Goal: Task Accomplishment & Management: Complete application form

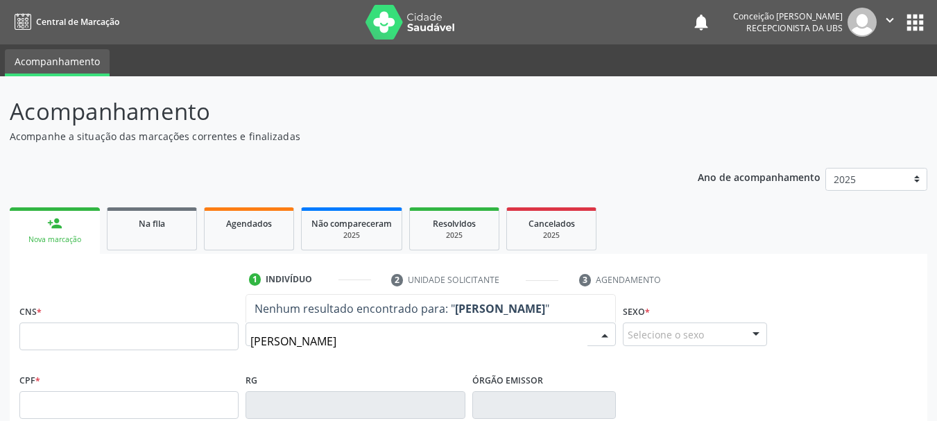
type input "[PERSON_NAME]"
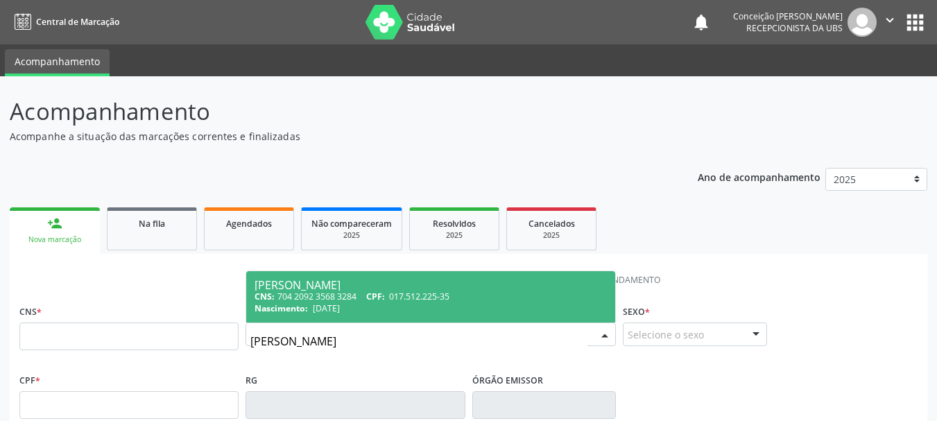
click at [355, 280] on div "[PERSON_NAME]" at bounding box center [430, 284] width 352 height 11
type input "704 2092 3568 3284"
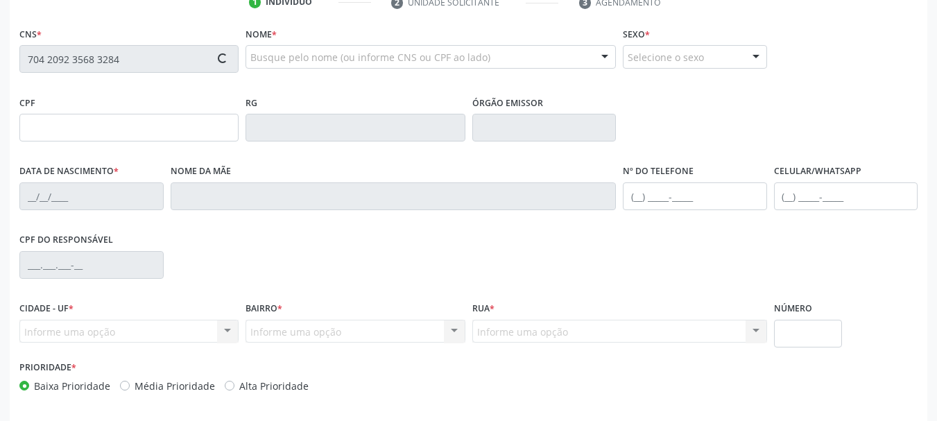
type input "017.512.225-35"
type input "[DATE]"
type input "[PERSON_NAME]"
type input "[PHONE_NUMBER]"
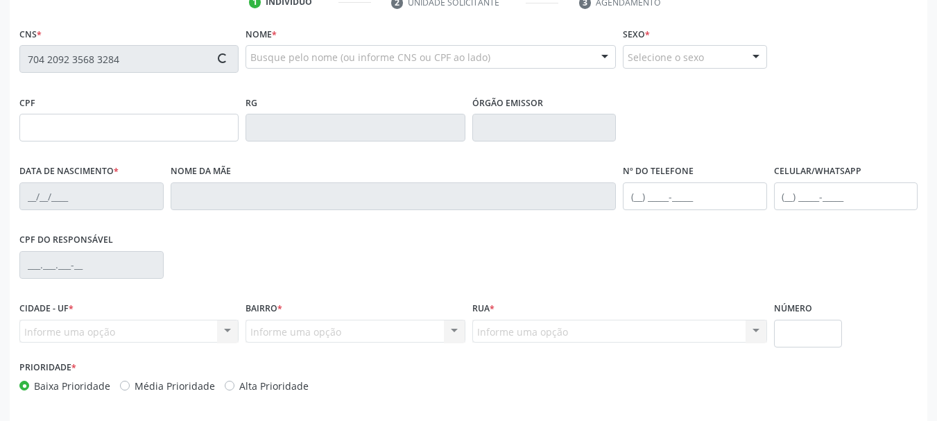
type input "S/N"
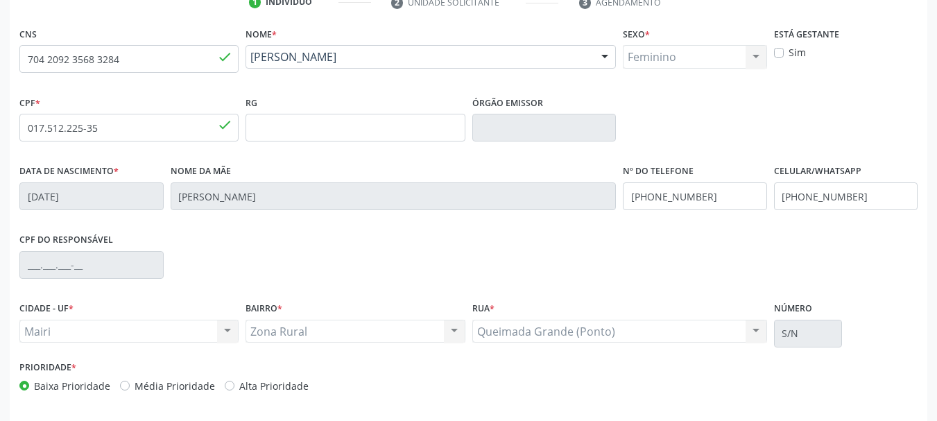
scroll to position [331, 0]
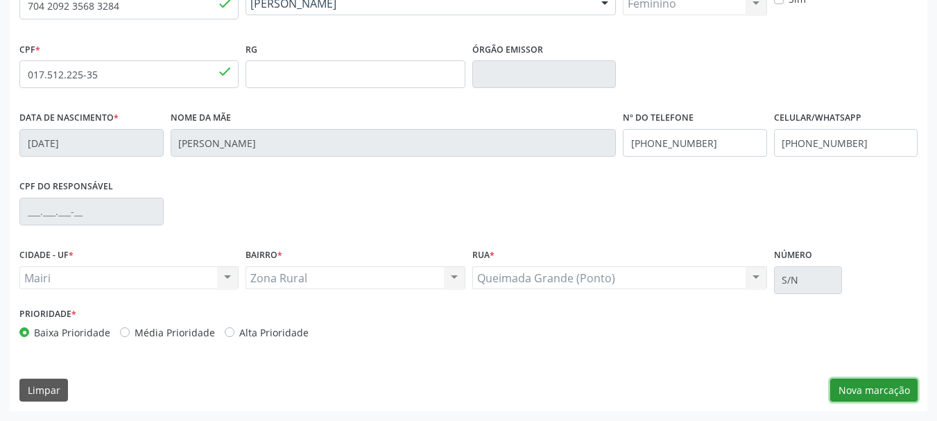
click at [855, 389] on button "Nova marcação" at bounding box center [873, 391] width 87 height 24
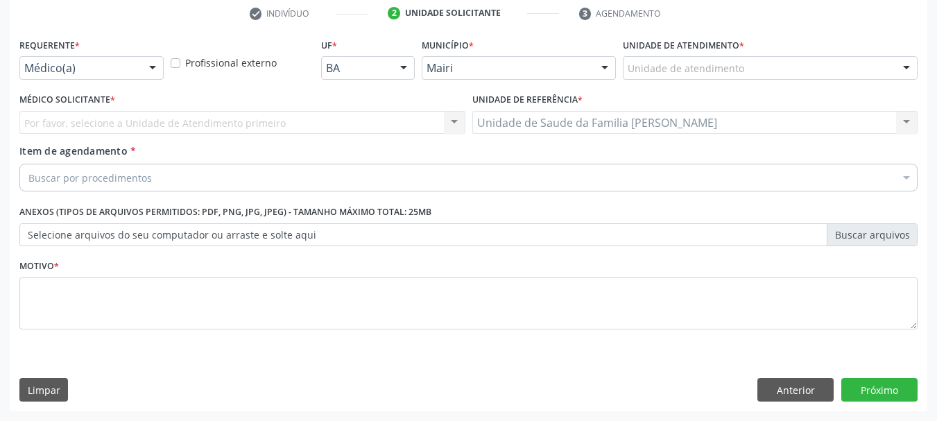
scroll to position [266, 0]
click at [120, 59] on div "Médico(a)" at bounding box center [91, 68] width 144 height 24
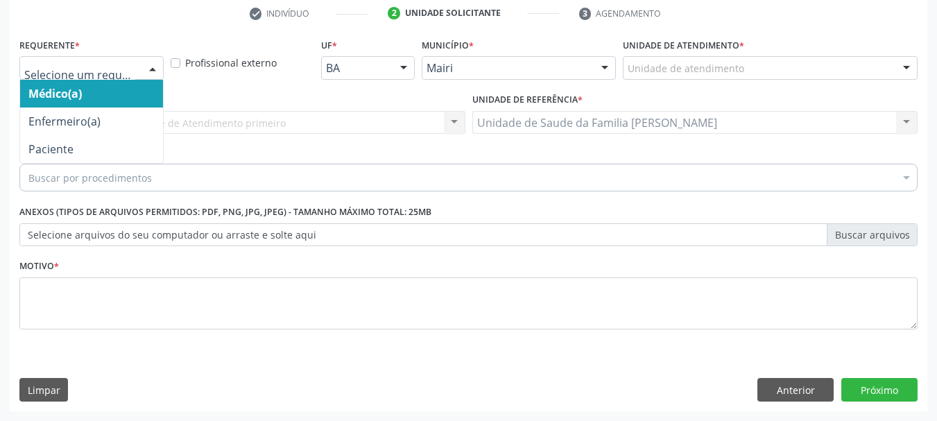
click at [108, 102] on span "Médico(a)" at bounding box center [91, 94] width 143 height 28
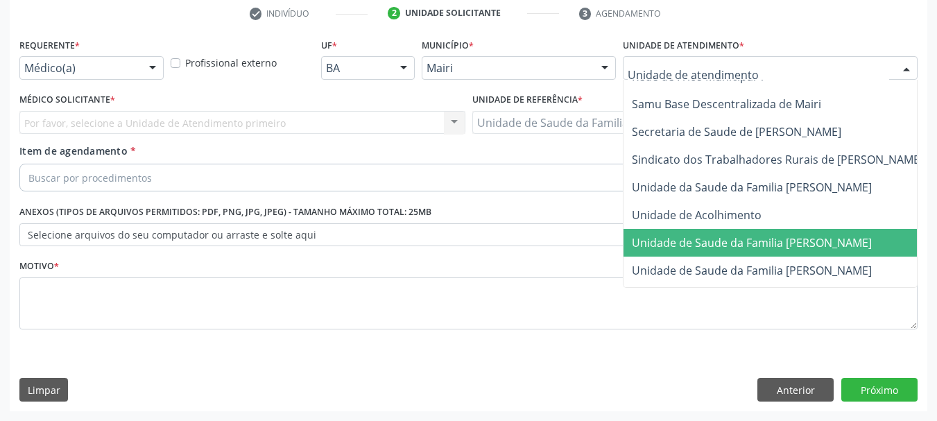
scroll to position [1051, 0]
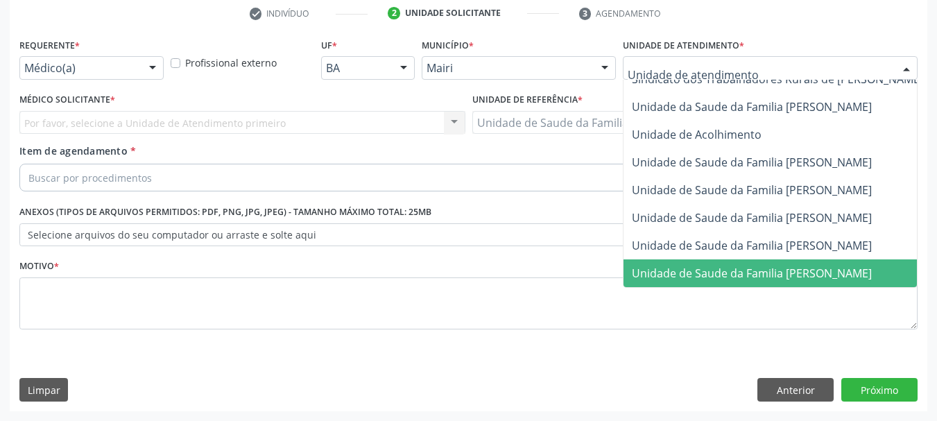
click at [779, 266] on span "Unidade de Saude da Familia [PERSON_NAME]" at bounding box center [752, 273] width 240 height 15
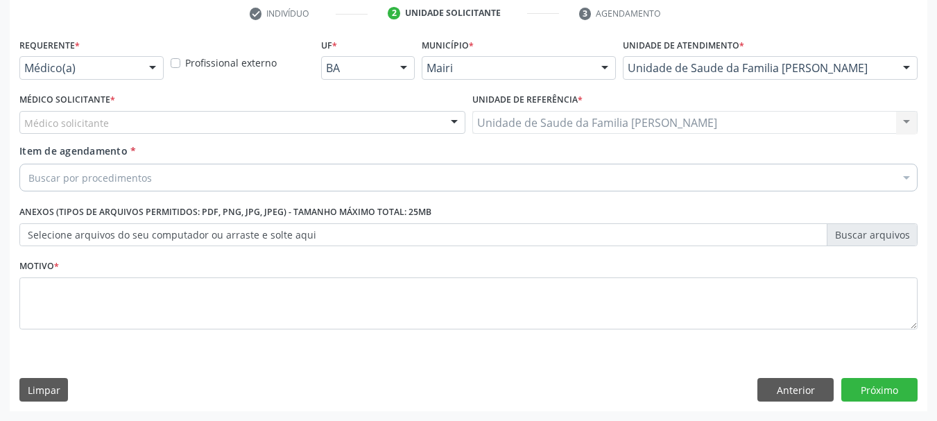
click at [444, 120] on div at bounding box center [454, 124] width 21 height 24
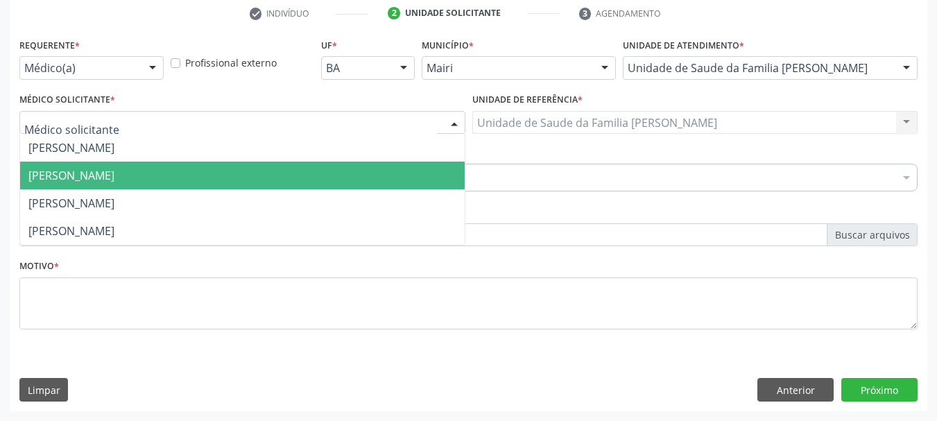
click at [349, 167] on span "[PERSON_NAME]" at bounding box center [242, 176] width 444 height 28
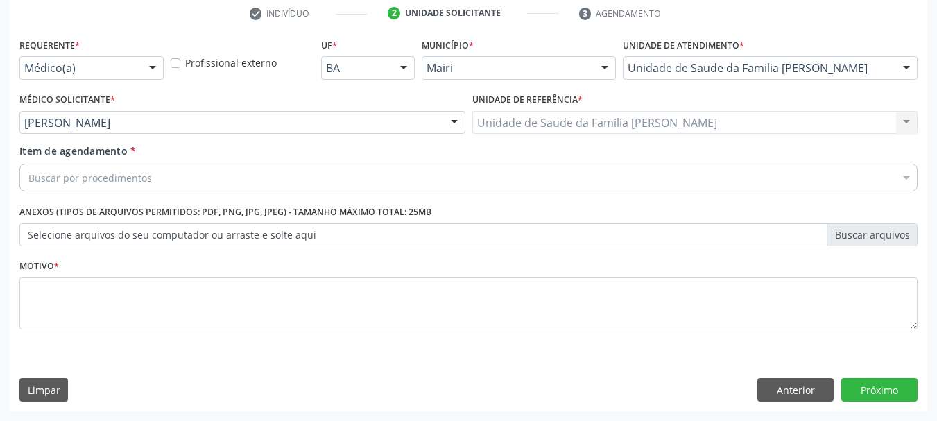
click at [349, 167] on div "Buscar por procedimentos" at bounding box center [468, 178] width 898 height 28
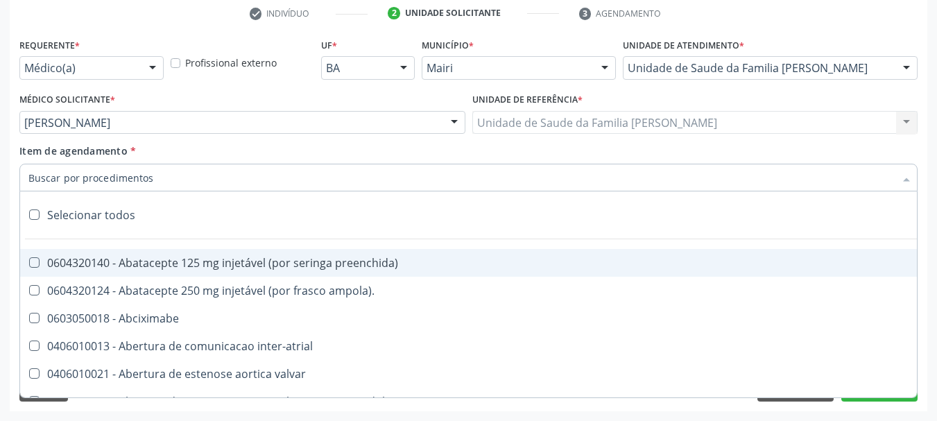
click at [347, 178] on input "Item de agendamento *" at bounding box center [461, 178] width 866 height 28
type input "#"
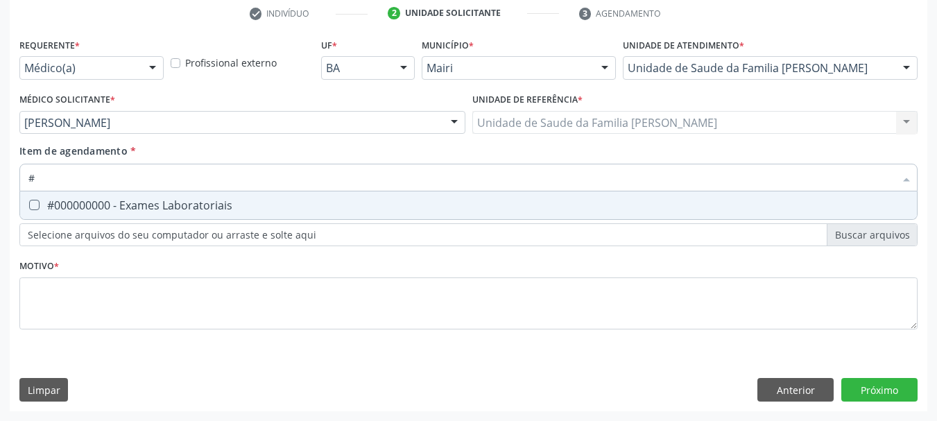
click at [313, 200] on div "#000000000 - Exames Laboratoriais" at bounding box center [468, 205] width 880 height 11
checkbox Laboratoriais "true"
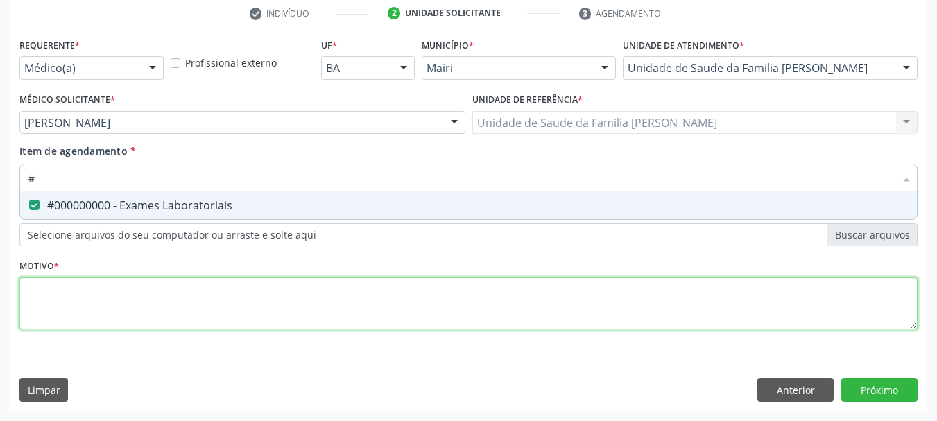
click at [326, 295] on div "Requerente * Médico(a) Médico(a) Enfermeiro(a) Paciente Nenhum resultado encont…" at bounding box center [468, 192] width 898 height 314
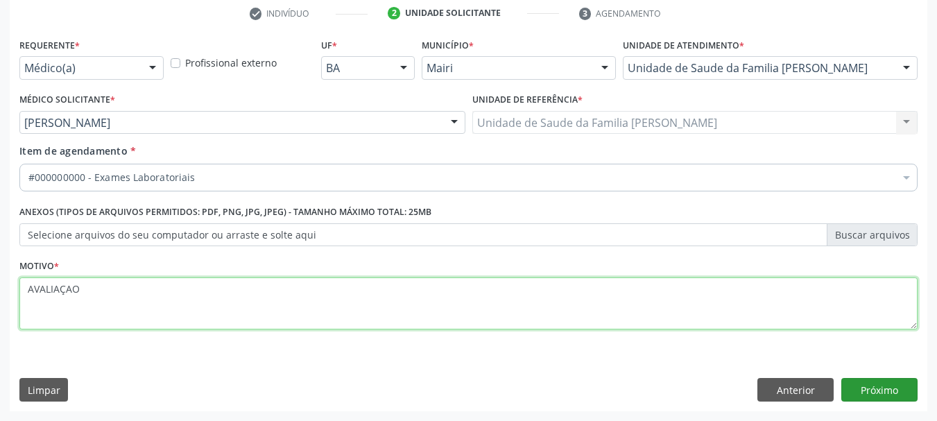
type textarea "AVALIAÇAO"
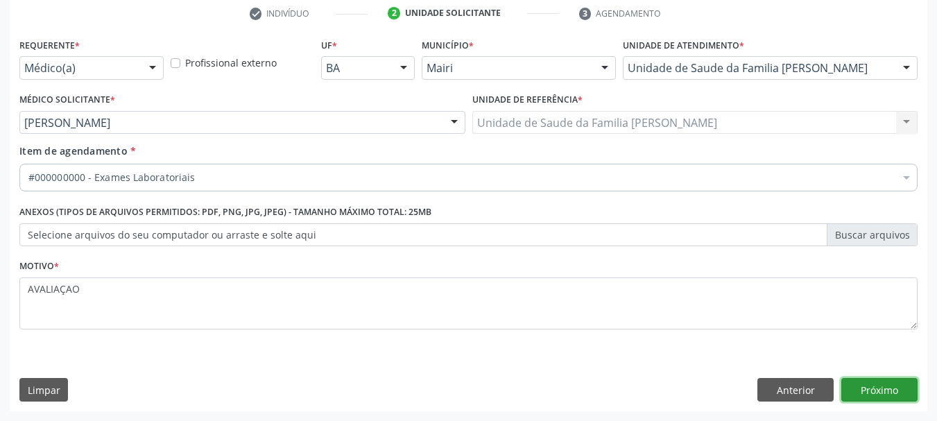
click at [886, 395] on button "Próximo" at bounding box center [879, 390] width 76 height 24
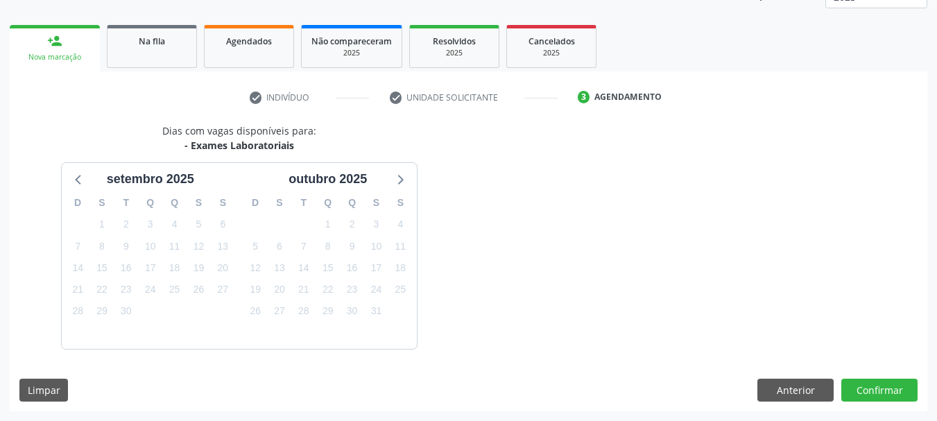
scroll to position [223, 0]
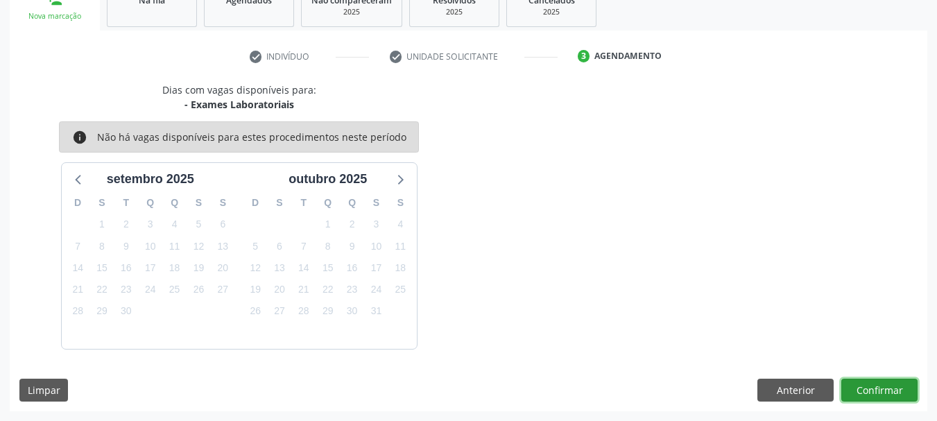
click at [886, 390] on button "Confirmar" at bounding box center [879, 391] width 76 height 24
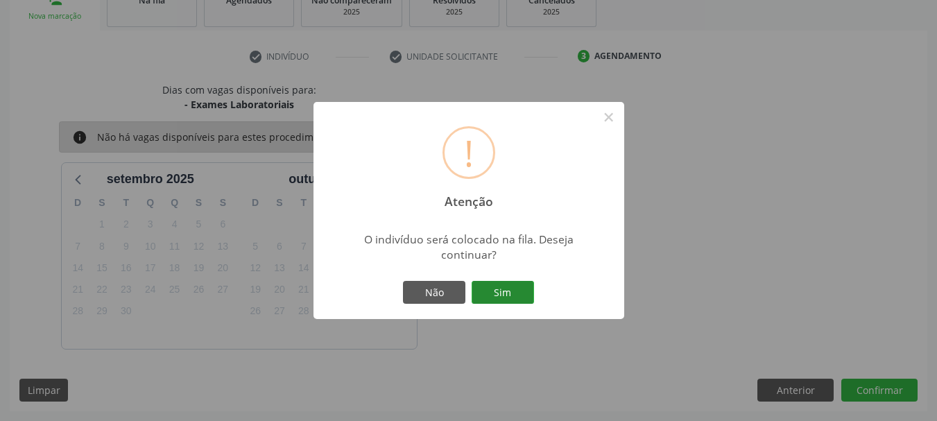
click at [507, 291] on button "Sim" at bounding box center [503, 293] width 62 height 24
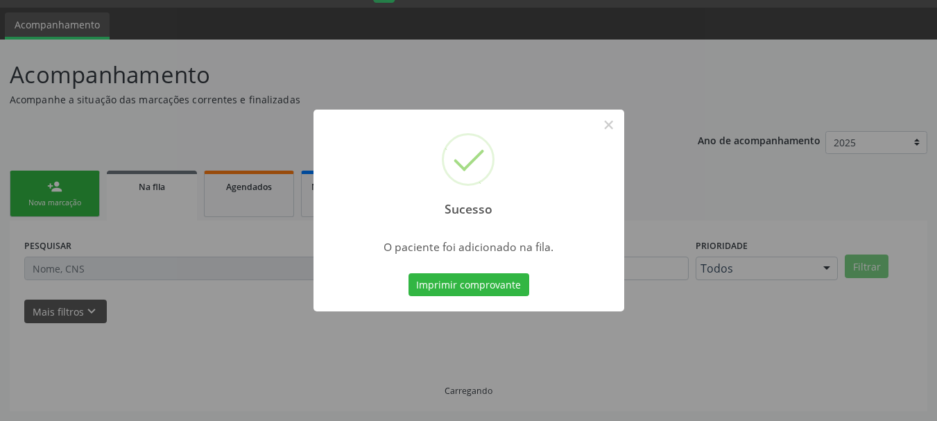
scroll to position [37, 0]
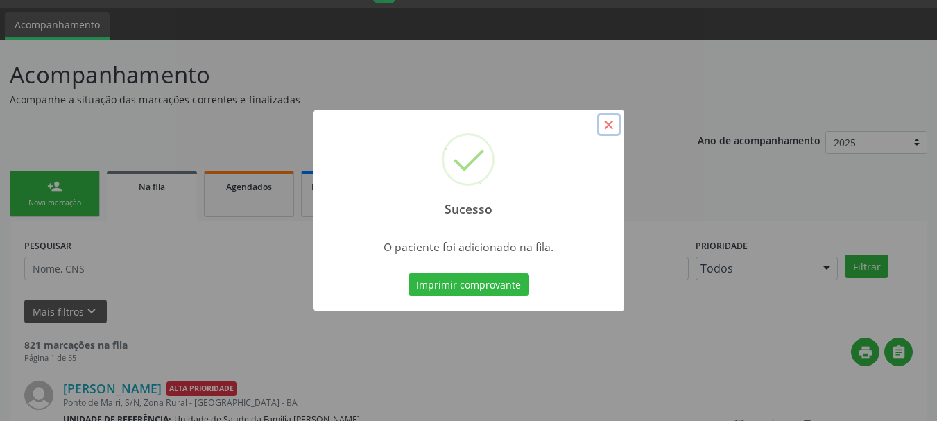
click at [608, 127] on button "×" at bounding box center [609, 125] width 24 height 24
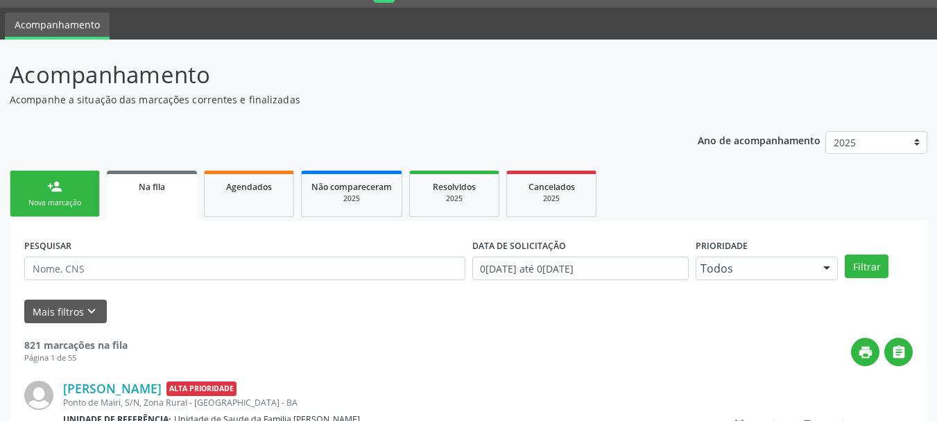
click at [78, 189] on link "person_add Nova marcação" at bounding box center [55, 194] width 90 height 46
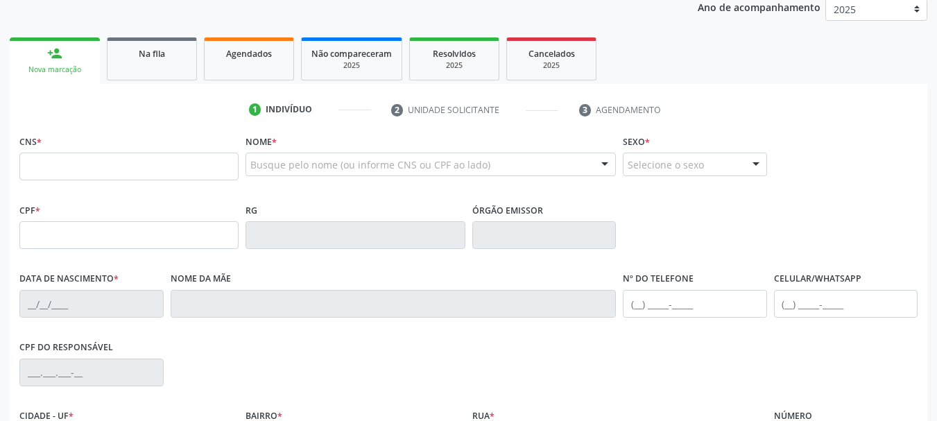
scroll to position [53, 0]
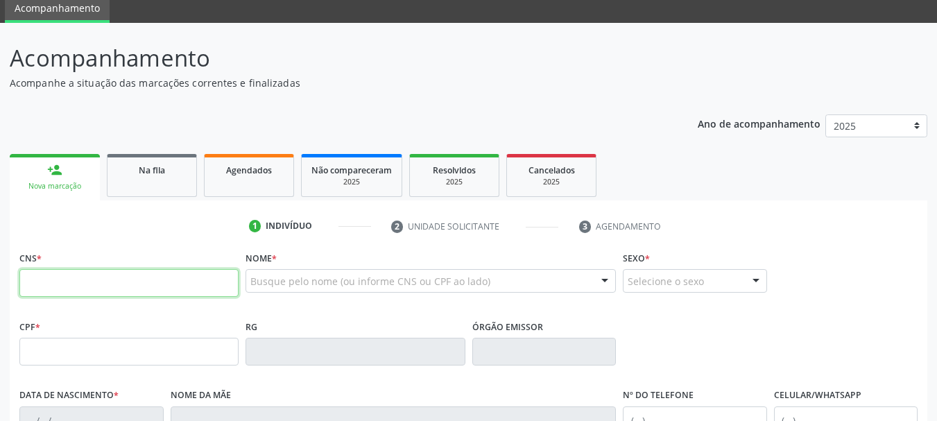
click at [202, 275] on input "text" at bounding box center [128, 283] width 219 height 28
type input "704 2092 3568 3284"
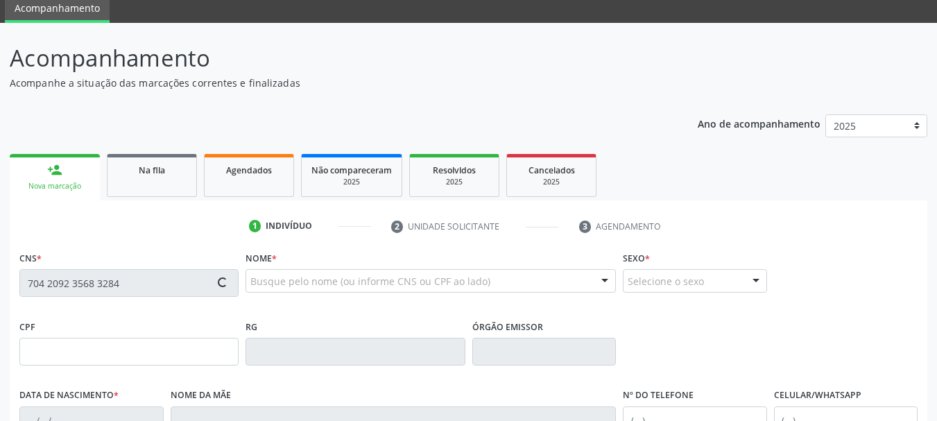
type input "017.512.225-35"
type input "[DATE]"
type input "[PERSON_NAME]"
type input "[PHONE_NUMBER]"
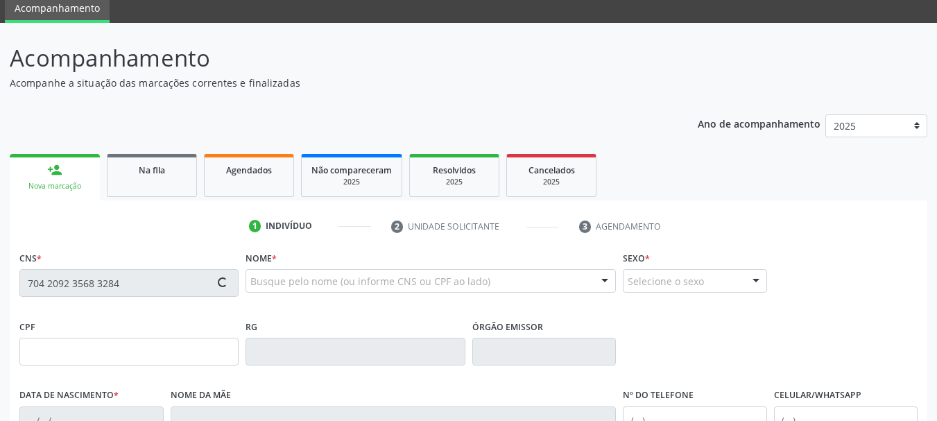
type input "S/N"
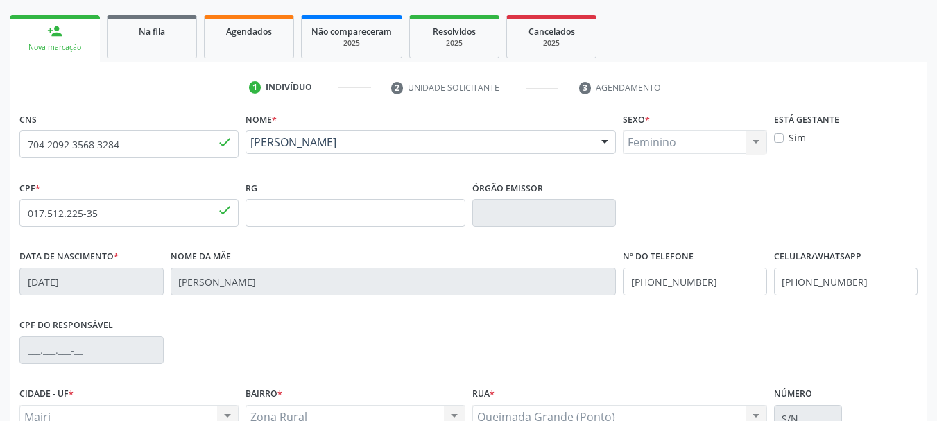
scroll to position [331, 0]
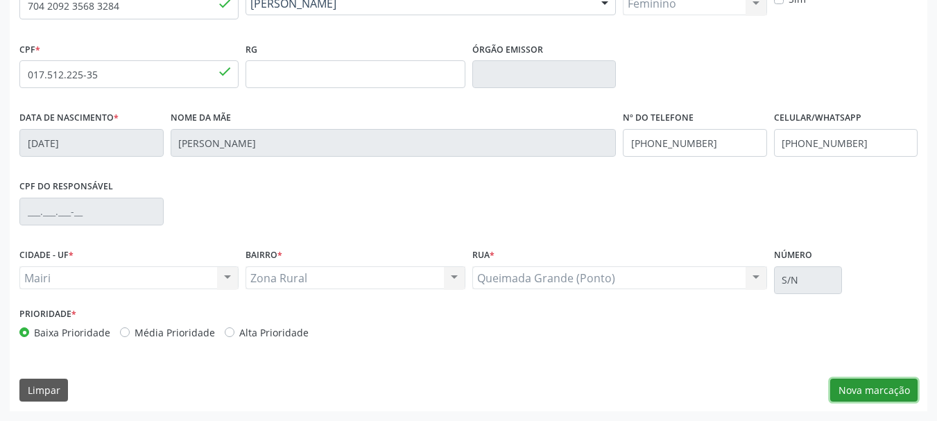
click at [867, 395] on button "Nova marcação" at bounding box center [873, 391] width 87 height 24
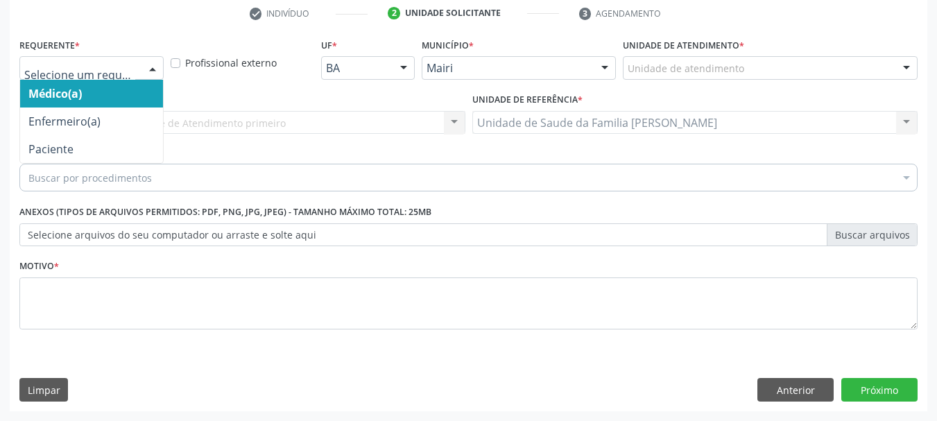
click at [150, 66] on div at bounding box center [152, 69] width 21 height 24
click at [89, 93] on span "Médico(a)" at bounding box center [91, 94] width 143 height 28
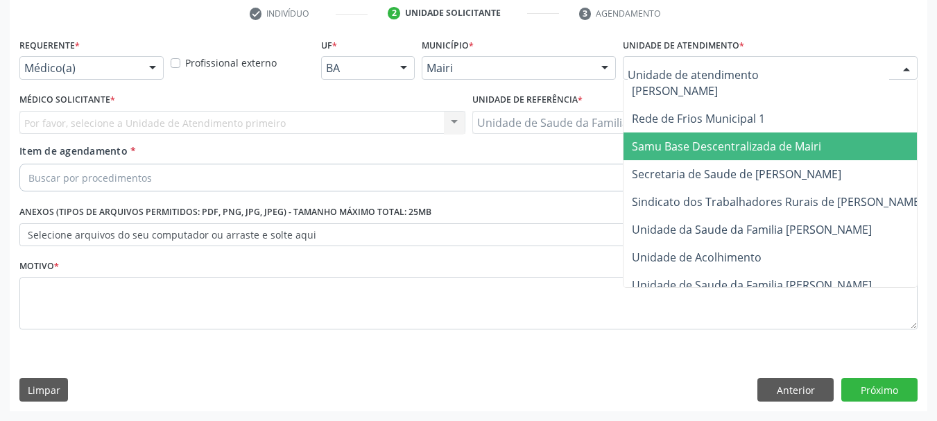
scroll to position [1051, 0]
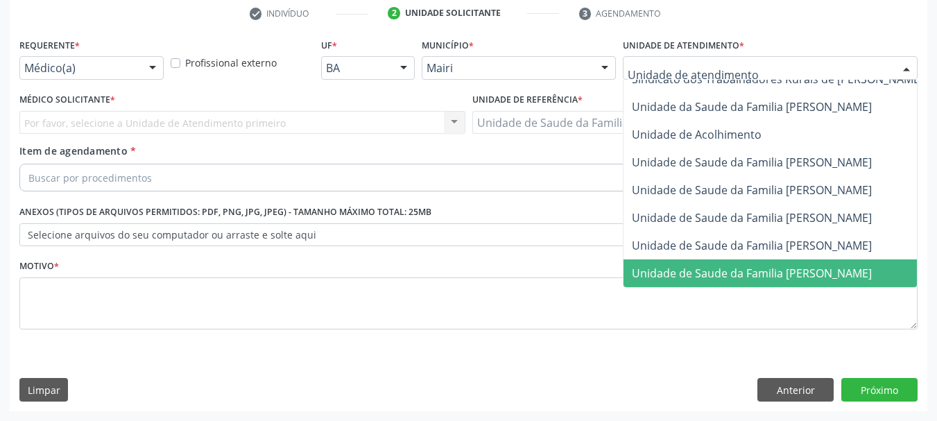
click at [712, 266] on span "Unidade de Saude da Familia [PERSON_NAME]" at bounding box center [752, 273] width 240 height 15
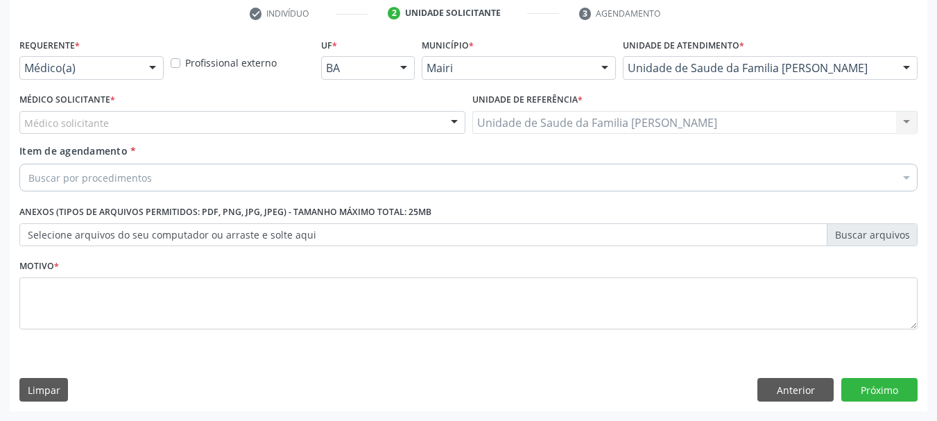
click at [444, 123] on div at bounding box center [454, 124] width 21 height 24
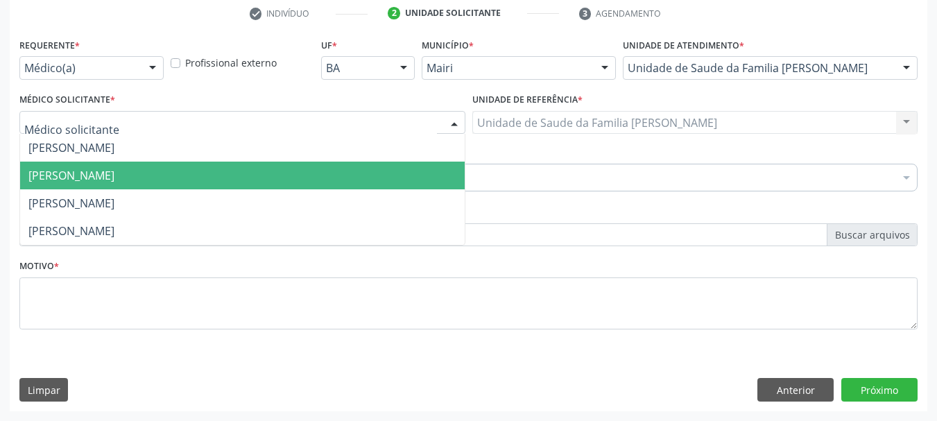
click at [253, 174] on span "[PERSON_NAME]" at bounding box center [242, 176] width 444 height 28
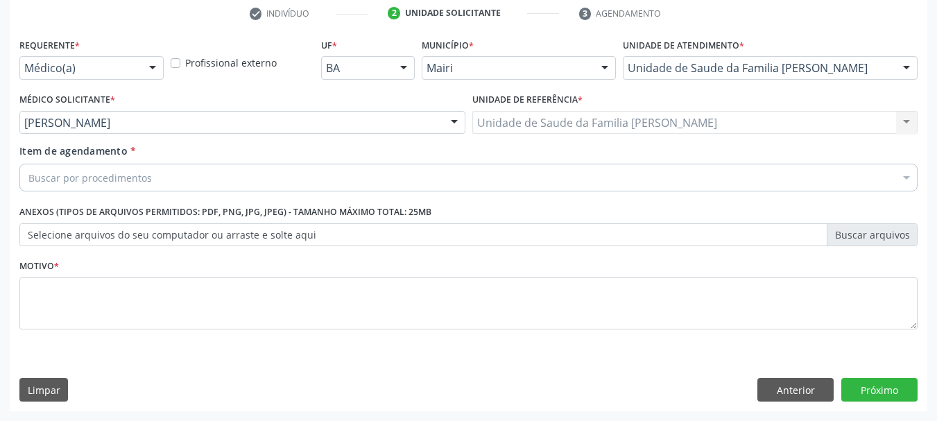
click at [260, 176] on div "Buscar por procedimentos" at bounding box center [468, 178] width 898 height 28
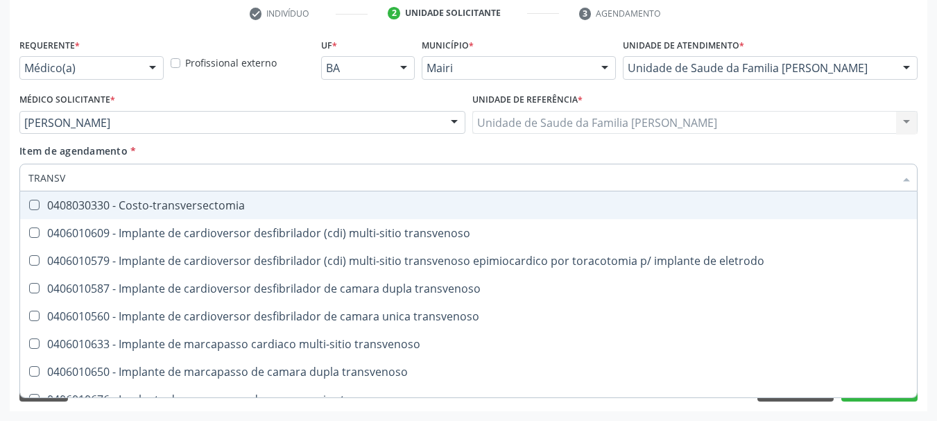
type input "TRANSVA"
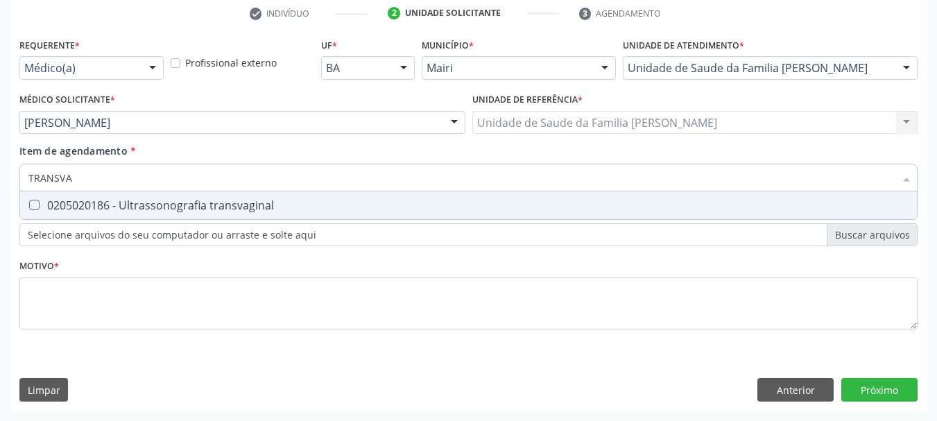
click at [252, 200] on div "0205020186 - Ultrassonografia transvaginal" at bounding box center [468, 205] width 880 height 11
checkbox transvaginal "true"
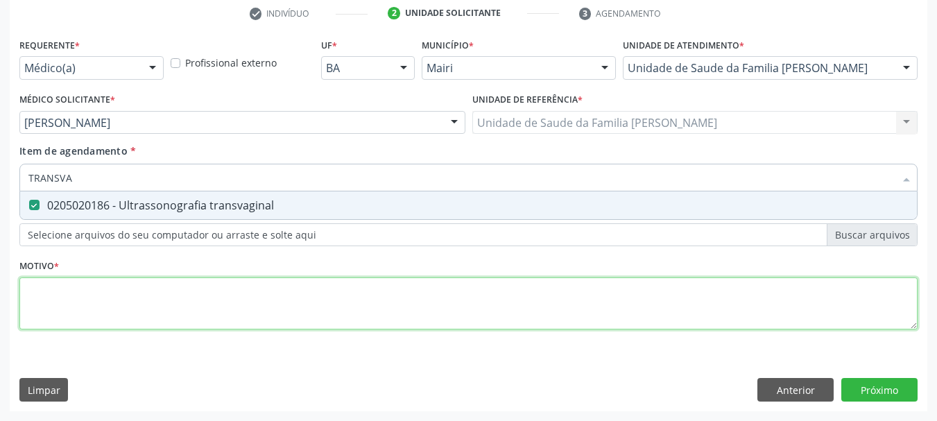
click at [279, 313] on div "Requerente * Médico(a) Médico(a) Enfermeiro(a) Paciente Nenhum resultado encont…" at bounding box center [468, 192] width 898 height 314
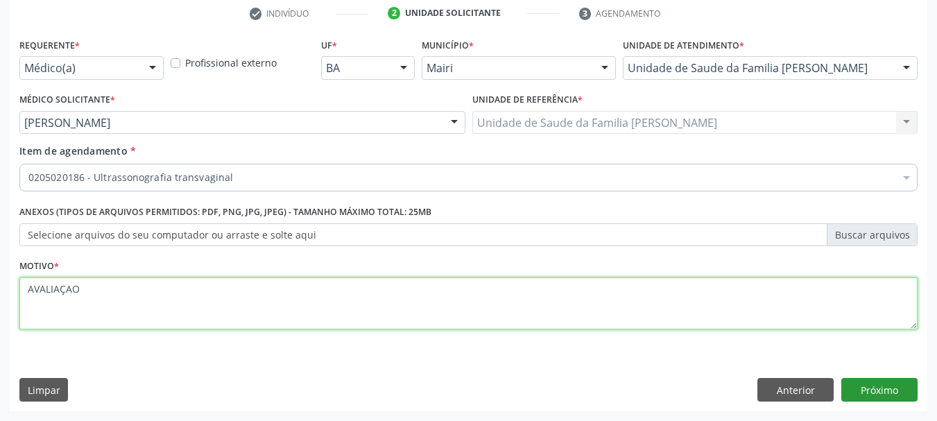
type textarea "AVALIAÇAO"
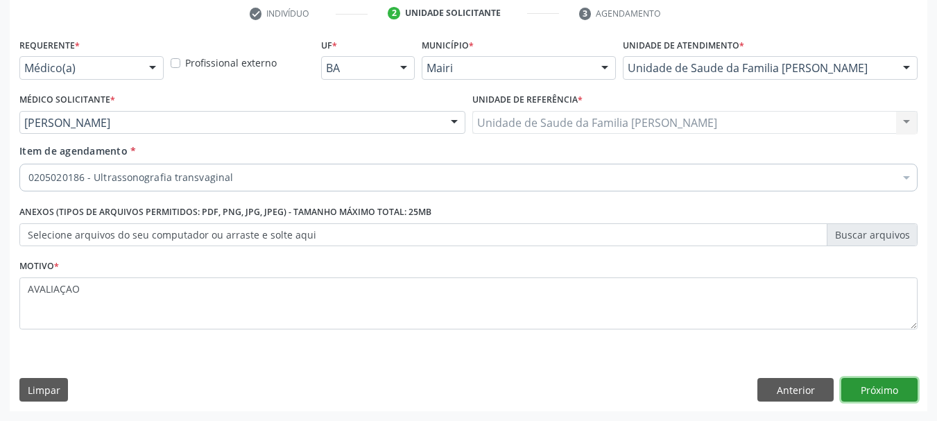
click at [869, 383] on button "Próximo" at bounding box center [879, 390] width 76 height 24
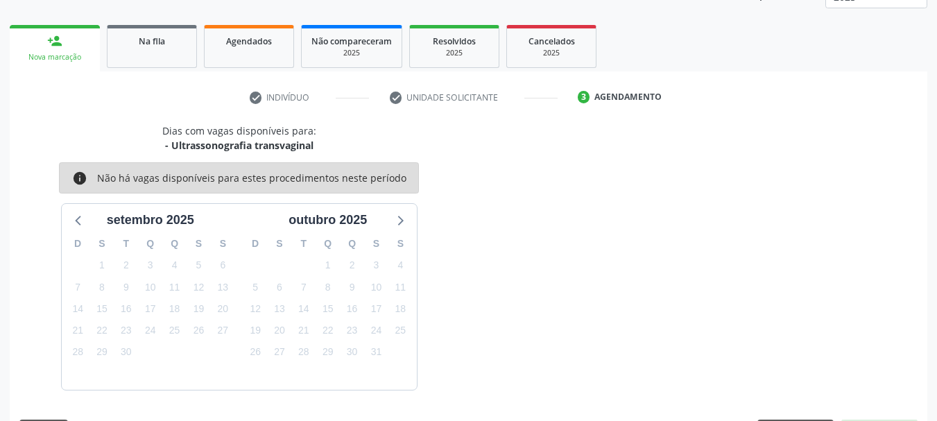
scroll to position [223, 0]
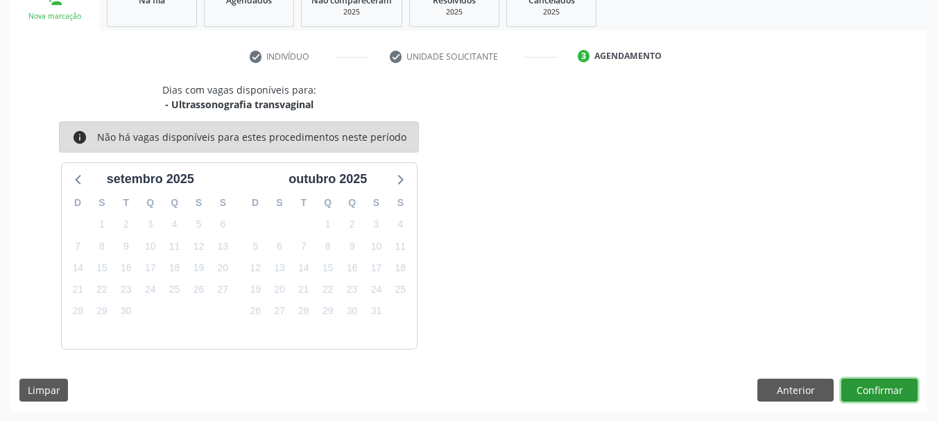
click at [865, 386] on button "Confirmar" at bounding box center [879, 391] width 76 height 24
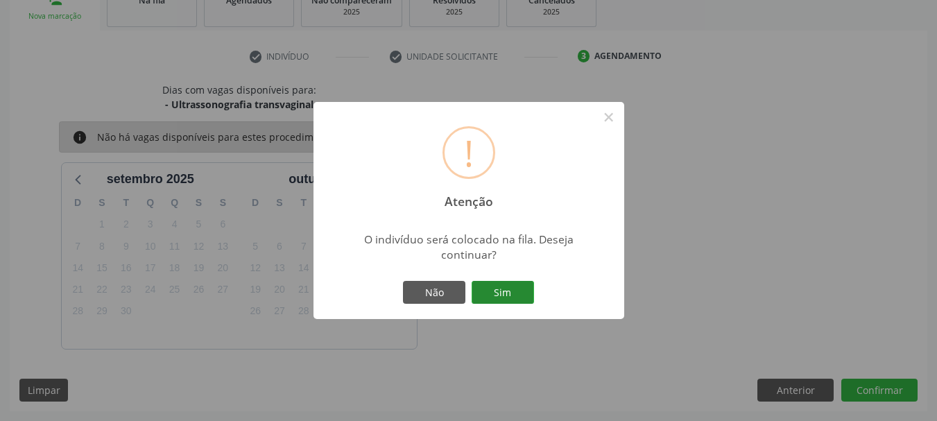
click at [515, 291] on button "Sim" at bounding box center [503, 293] width 62 height 24
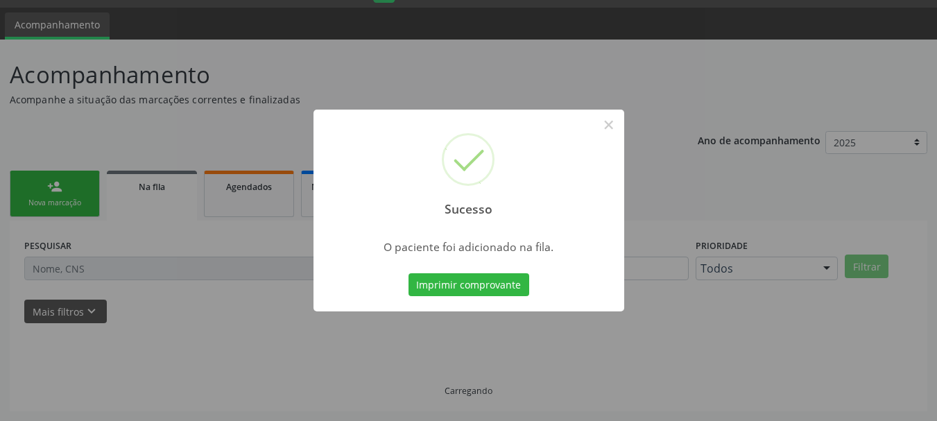
scroll to position [37, 0]
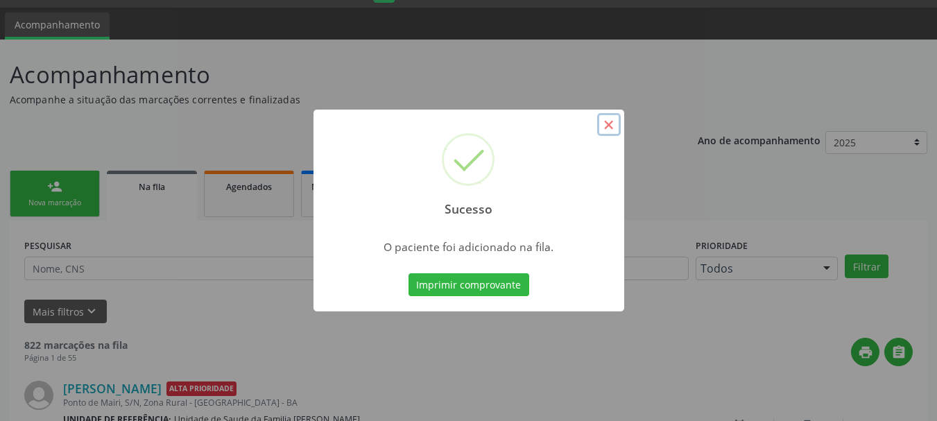
click at [610, 127] on button "×" at bounding box center [609, 125] width 24 height 24
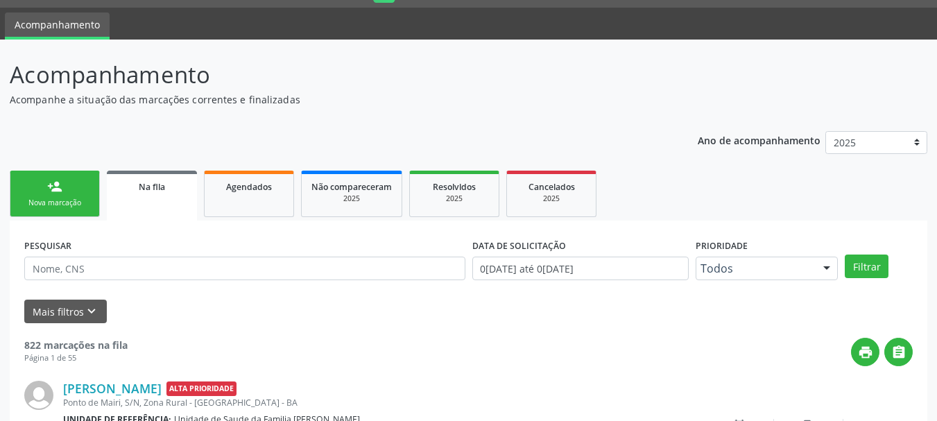
click at [69, 200] on div "Nova marcação" at bounding box center [54, 203] width 69 height 10
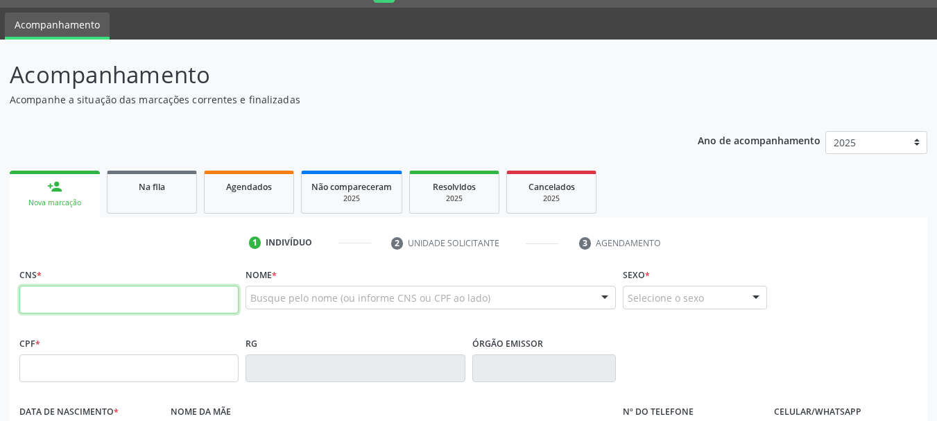
click at [205, 297] on input "text" at bounding box center [128, 300] width 219 height 28
type input "708 0083 2662 3024"
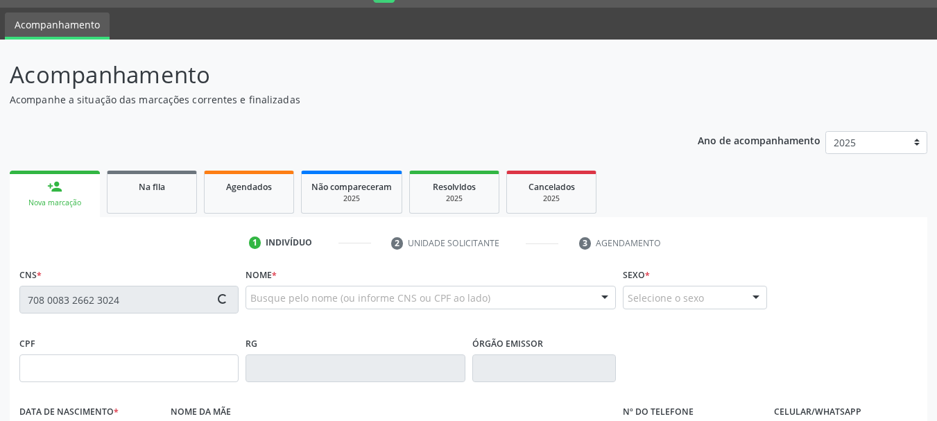
type input "608.960.195-00"
type input "1[DATE]"
type input "[PERSON_NAME]"
type input "[PHONE_NUMBER]"
type input "S/N"
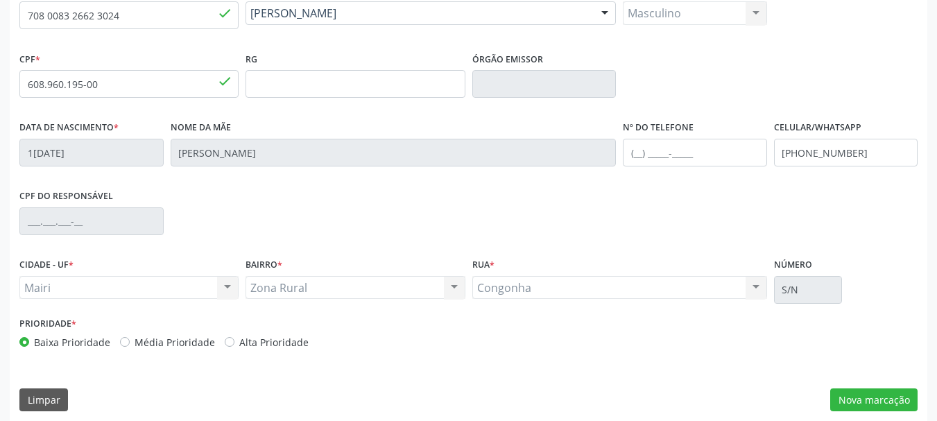
scroll to position [331, 0]
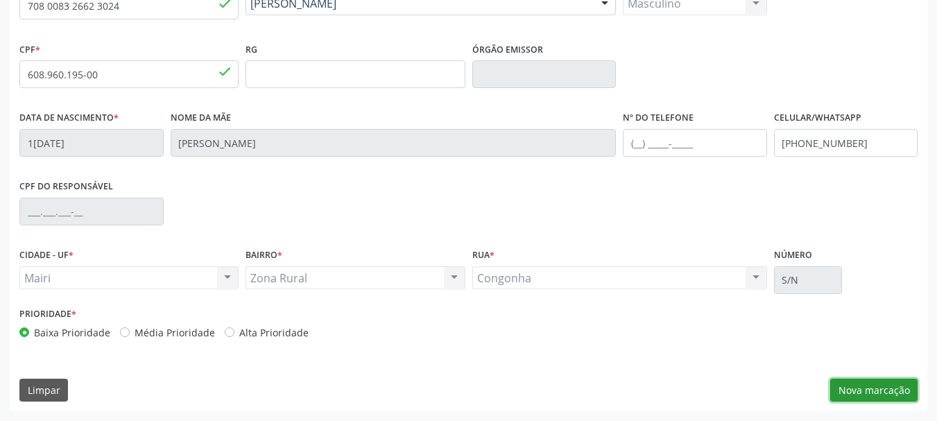
click at [867, 389] on button "Nova marcação" at bounding box center [873, 391] width 87 height 24
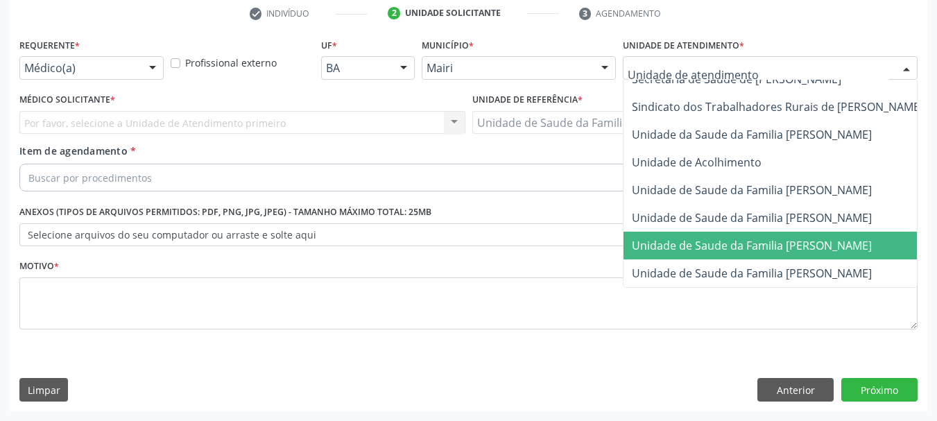
scroll to position [1051, 0]
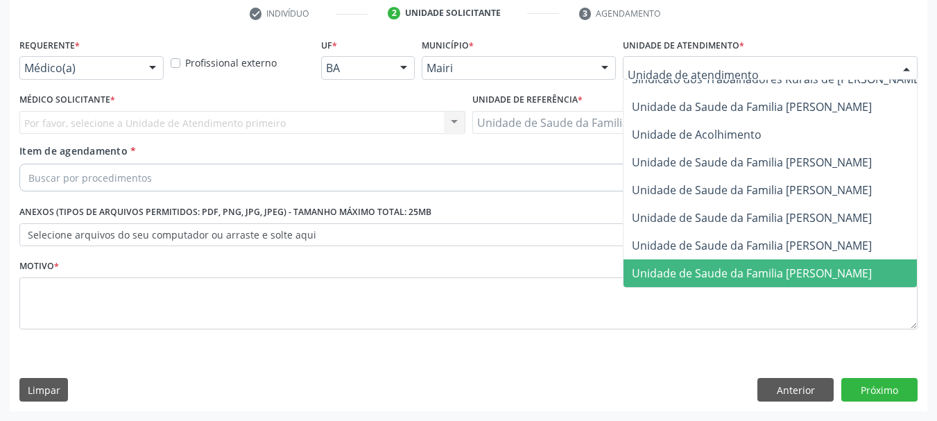
click at [795, 266] on span "Unidade de Saude da Familia [PERSON_NAME]" at bounding box center [752, 273] width 240 height 15
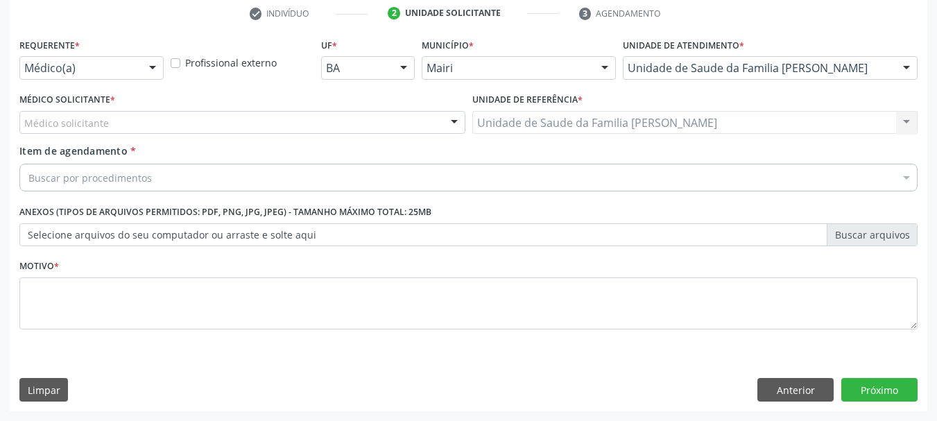
click at [185, 58] on label "Profissional externo" at bounding box center [231, 62] width 92 height 15
click at [177, 58] on input "Profissional externo" at bounding box center [176, 61] width 10 height 12
checkbox input "true"
click at [151, 65] on div at bounding box center [152, 69] width 21 height 24
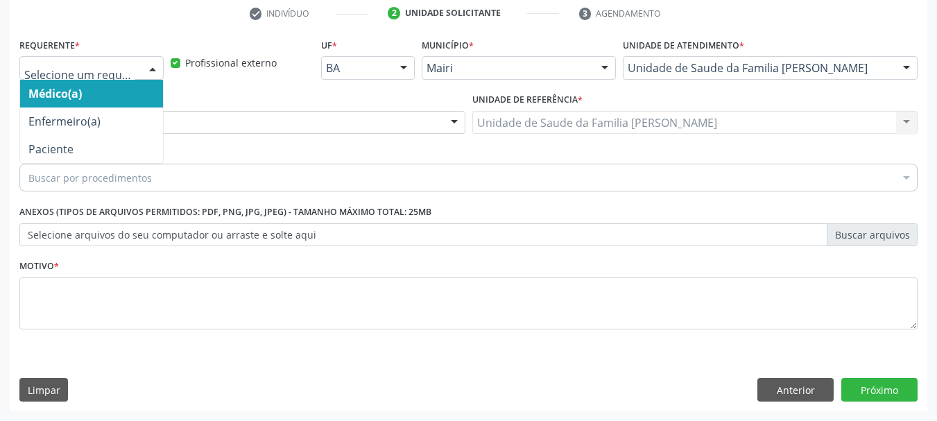
click at [136, 98] on span "Médico(a)" at bounding box center [91, 94] width 143 height 28
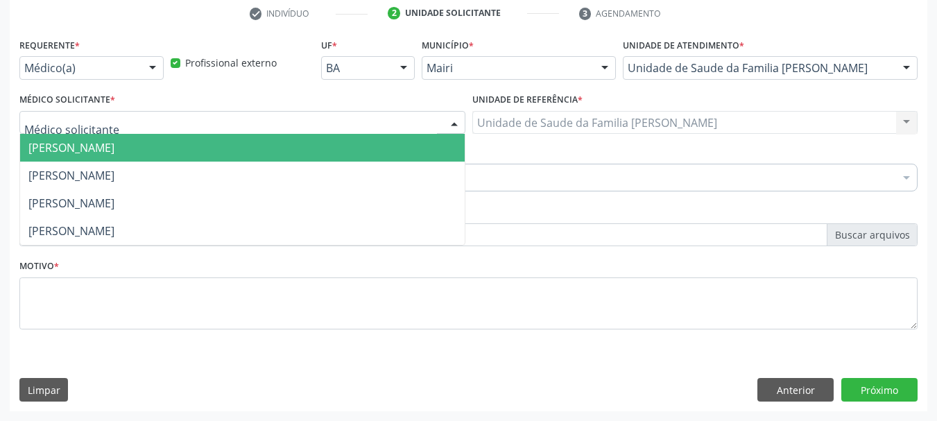
click at [144, 121] on div at bounding box center [242, 123] width 446 height 24
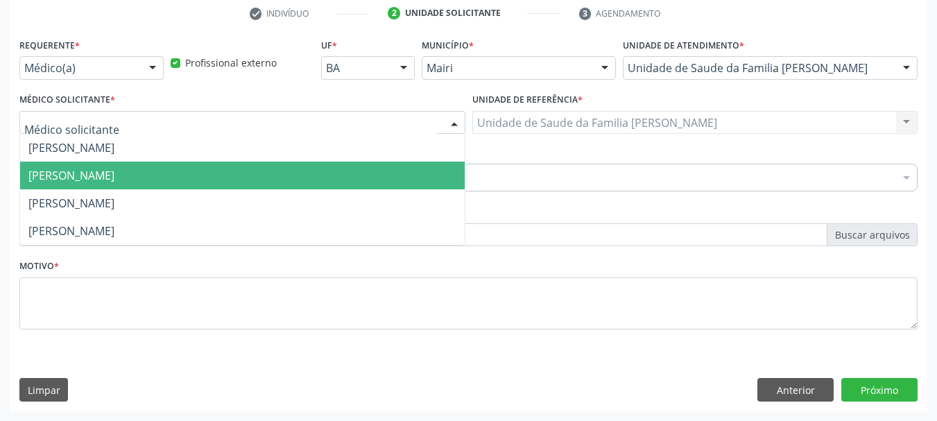
click at [114, 179] on span "[PERSON_NAME]" at bounding box center [71, 175] width 86 height 15
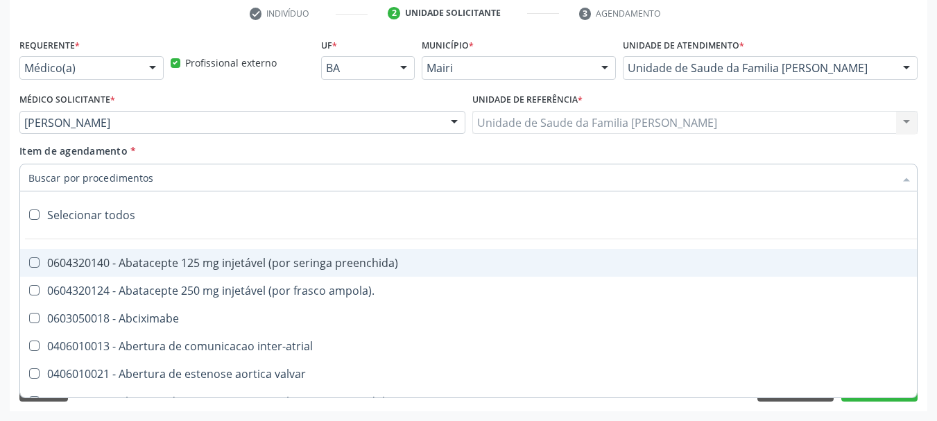
type input "#"
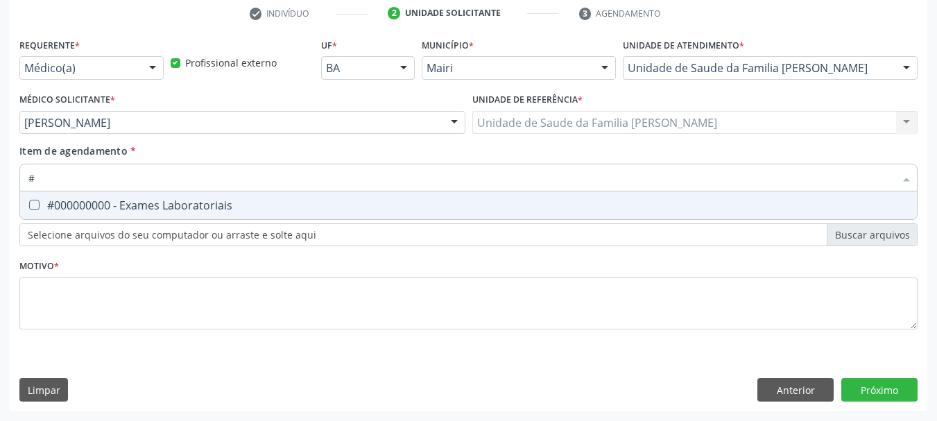
click at [141, 204] on div "#000000000 - Exames Laboratoriais" at bounding box center [468, 205] width 880 height 11
checkbox Laboratoriais "true"
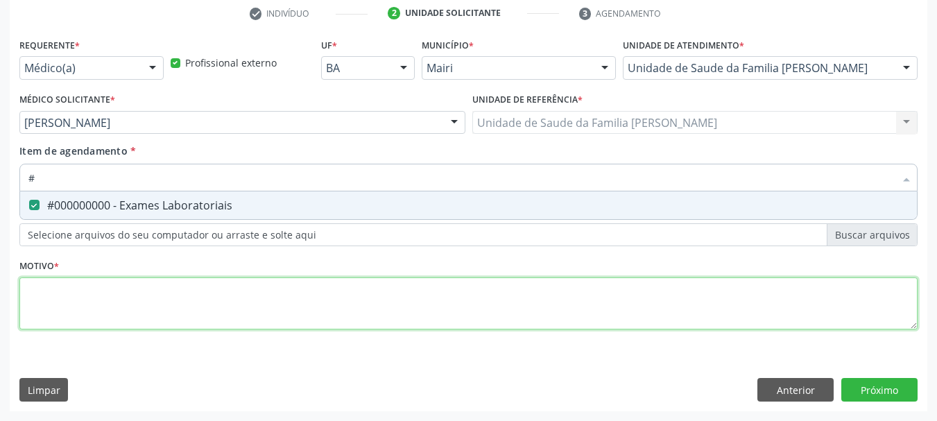
click at [147, 316] on div "Requerente * Médico(a) Médico(a) Enfermeiro(a) Paciente Nenhum resultado encont…" at bounding box center [468, 192] width 898 height 314
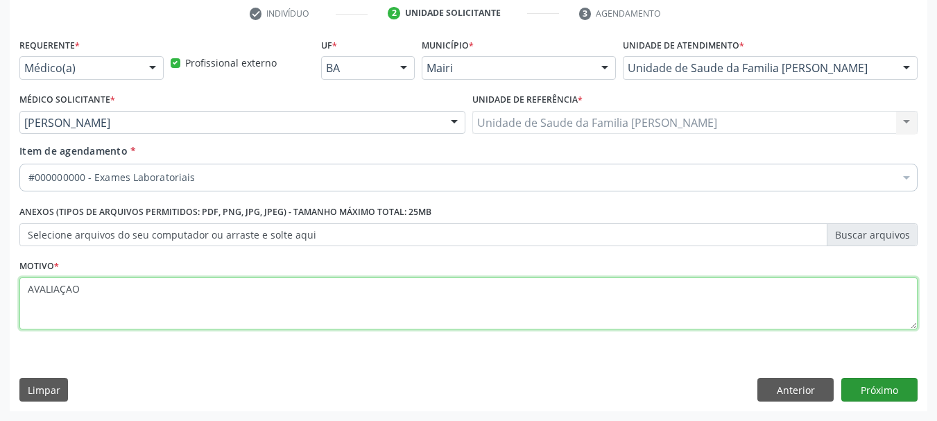
type textarea "AVALIAÇAO"
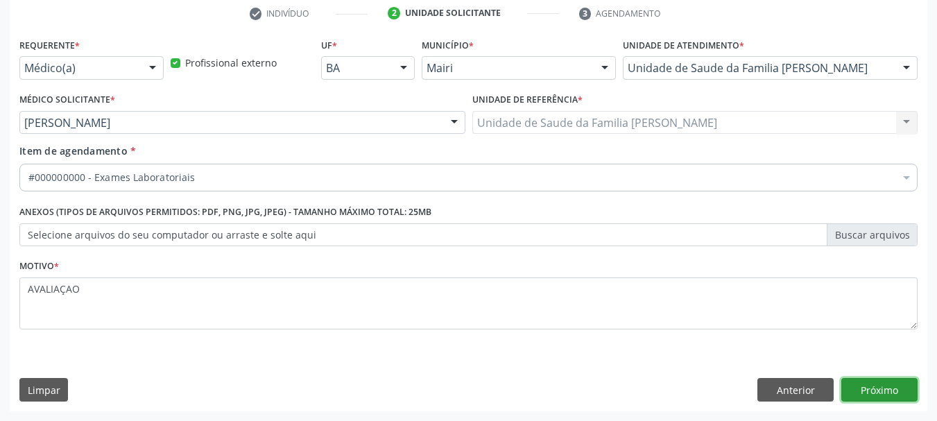
click at [870, 396] on button "Próximo" at bounding box center [879, 390] width 76 height 24
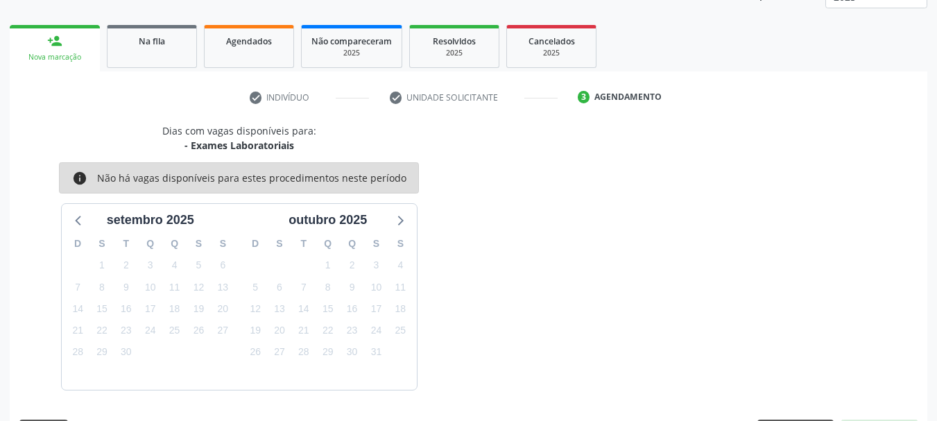
scroll to position [223, 0]
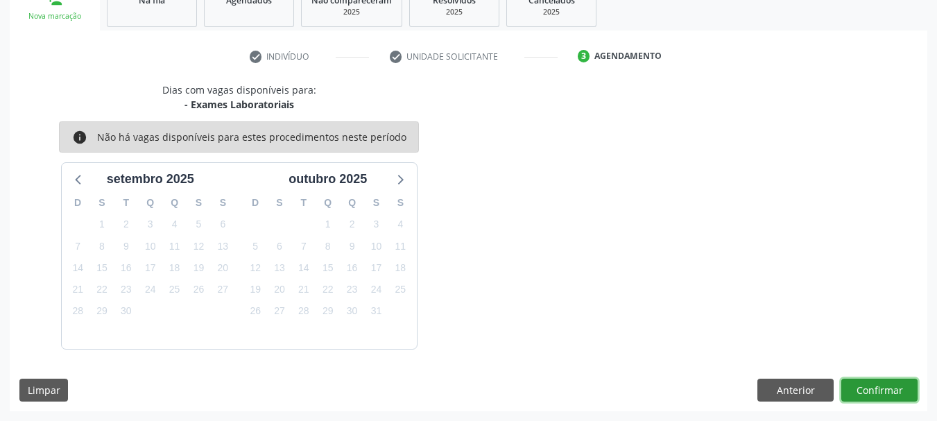
click at [873, 392] on button "Confirmar" at bounding box center [879, 391] width 76 height 24
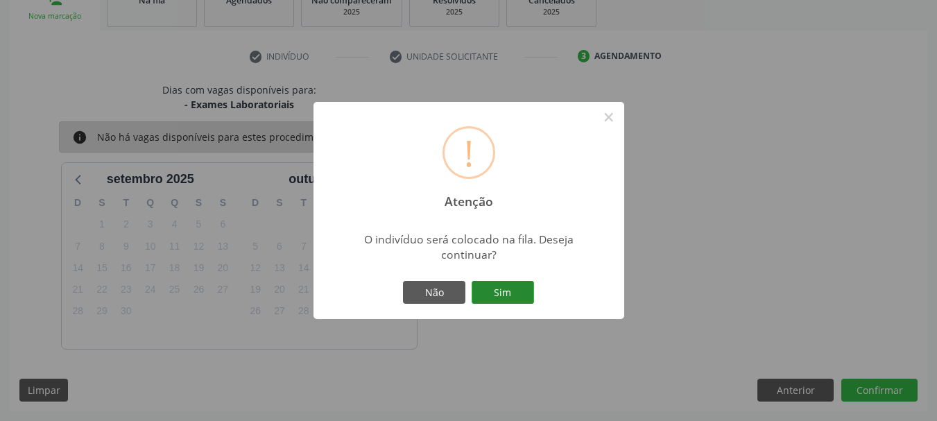
click at [519, 295] on button "Sim" at bounding box center [503, 293] width 62 height 24
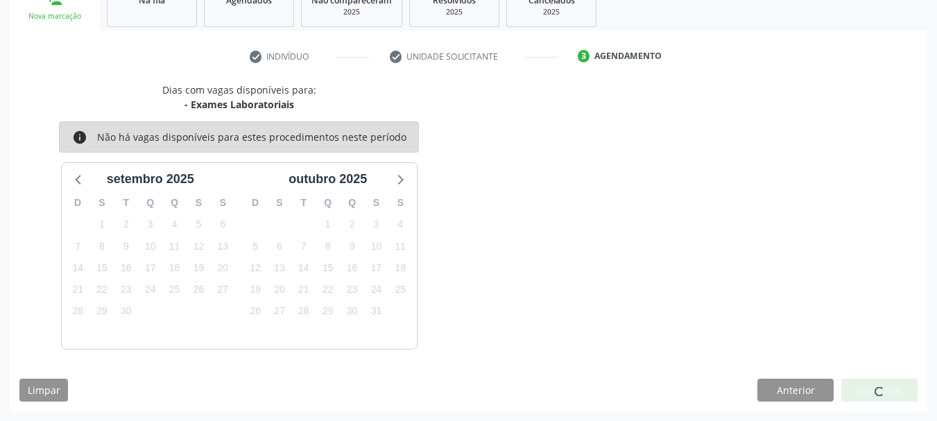
scroll to position [37, 0]
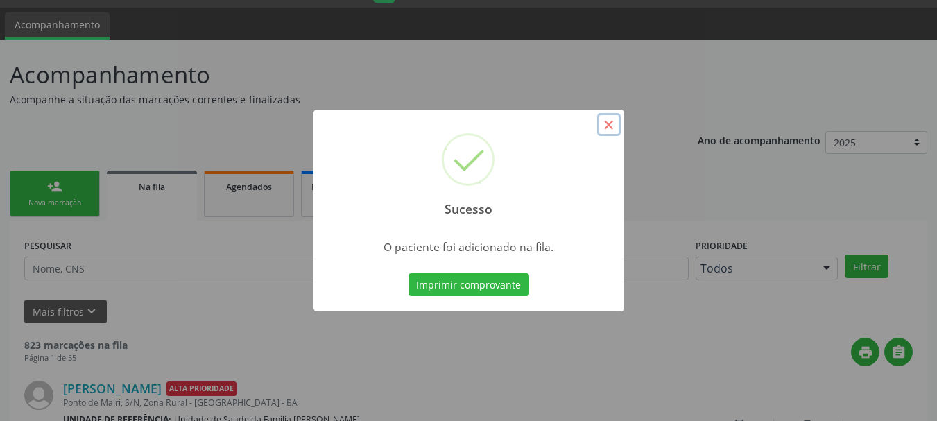
click at [612, 122] on button "×" at bounding box center [609, 125] width 24 height 24
